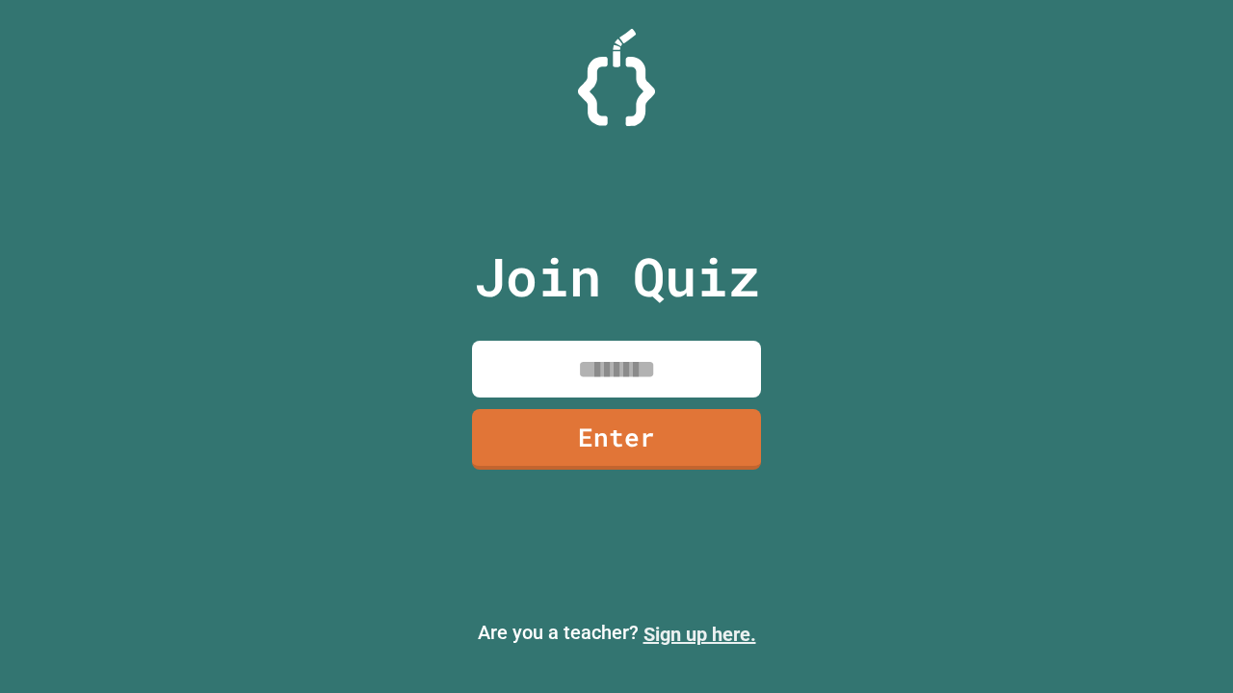
click at [699, 635] on link "Sign up here." at bounding box center [699, 634] width 113 height 23
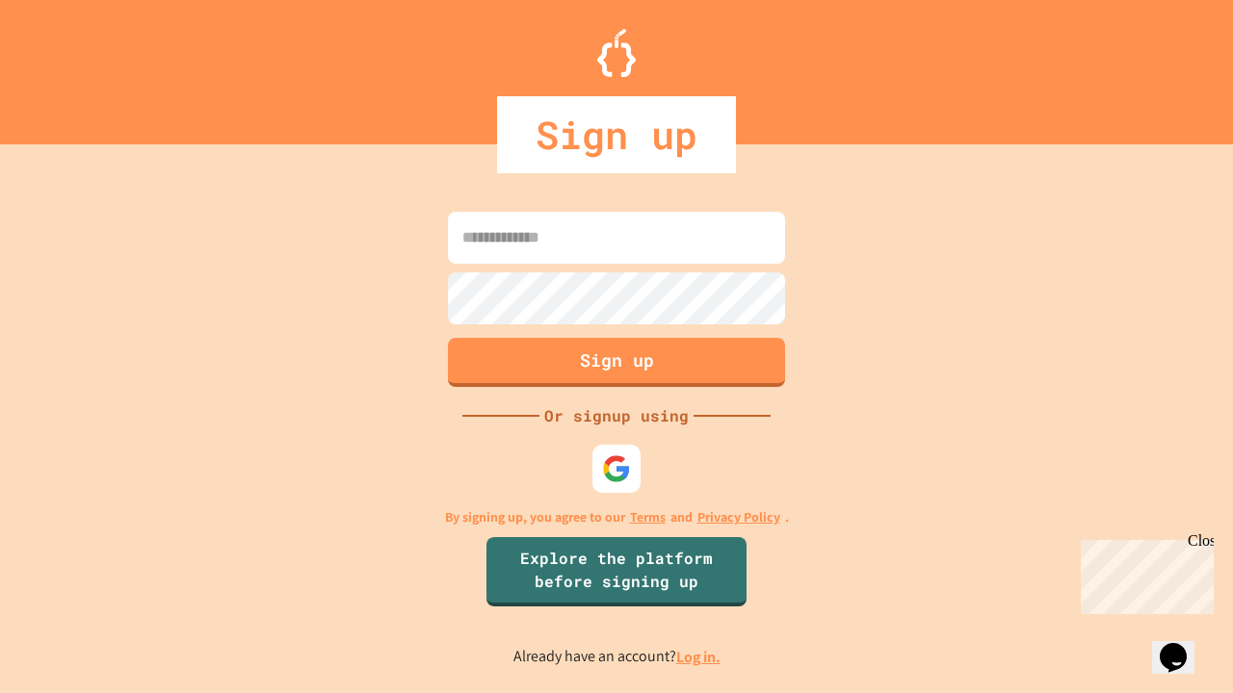
click at [699, 657] on link "Log in." at bounding box center [698, 657] width 44 height 20
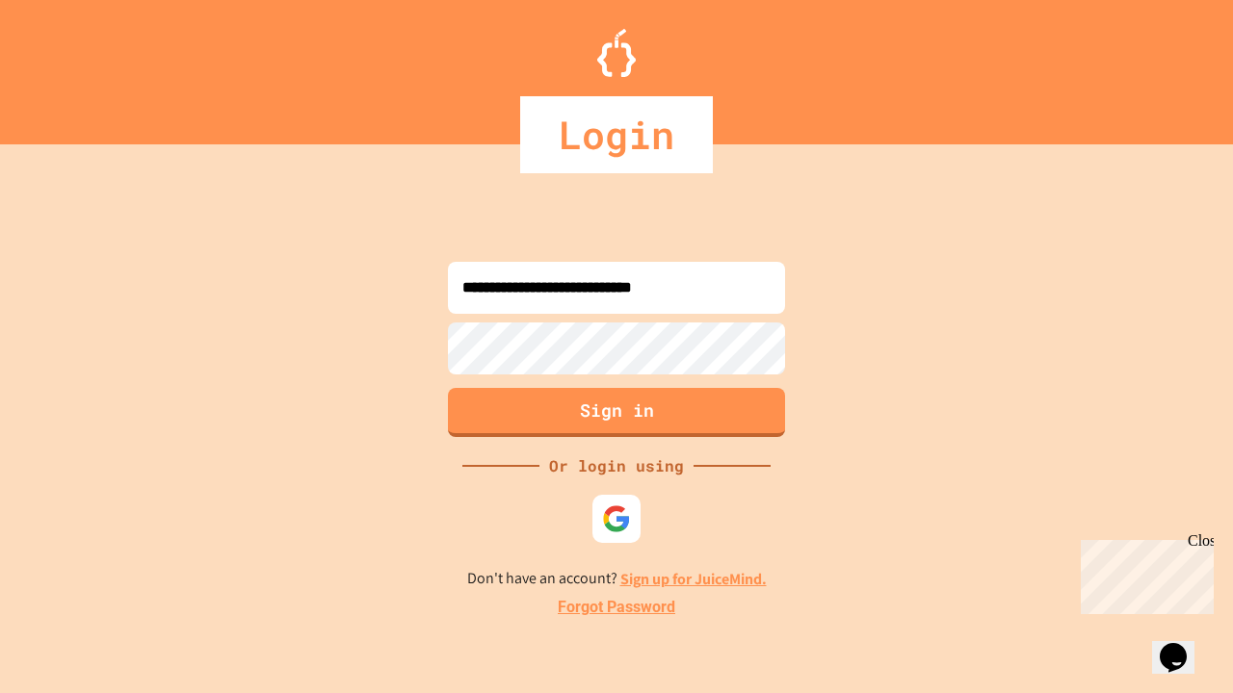
type input "**********"
